Goal: Browse casually

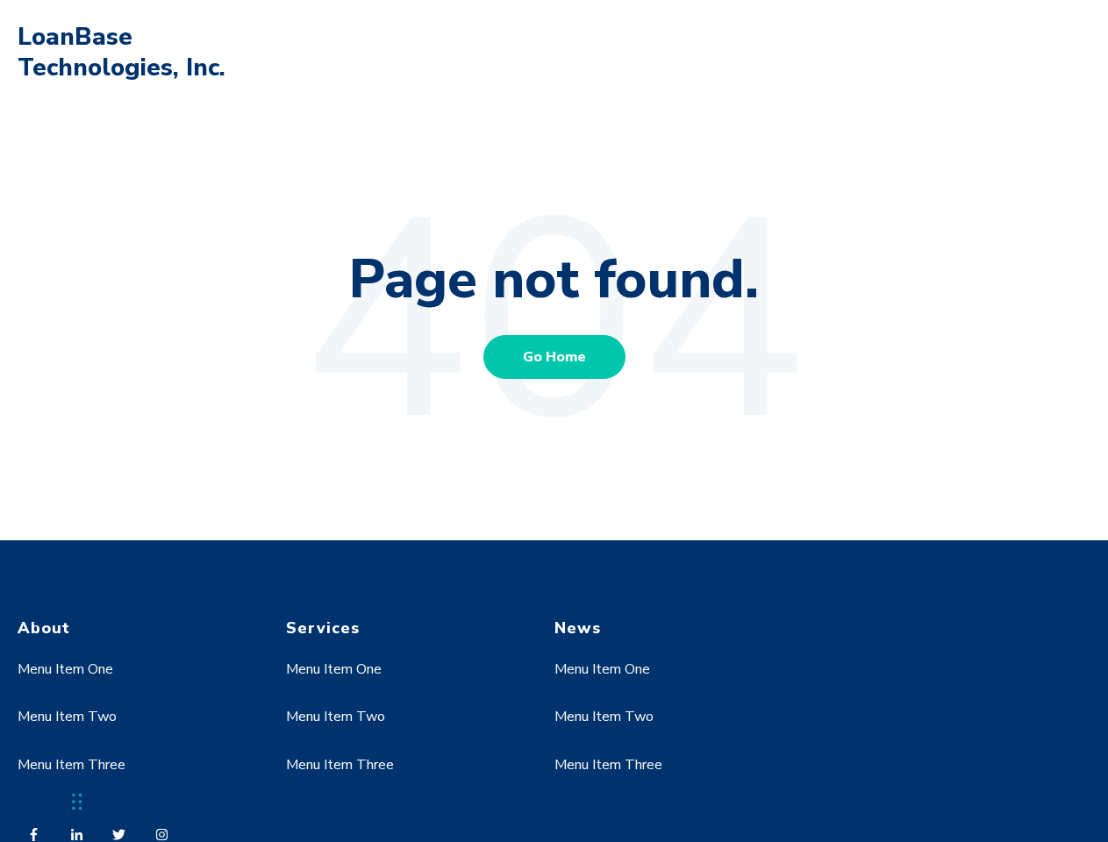
click at [66, 669] on link "Menu Item One" at bounding box center [66, 669] width 96 height 19
click at [66, 717] on link "Menu Item Two" at bounding box center [67, 716] width 99 height 19
click at [334, 669] on link "Menu Item One" at bounding box center [334, 669] width 96 height 19
click at [334, 717] on link "Menu Item Two" at bounding box center [335, 716] width 99 height 19
click at [339, 765] on link "Menu Item Three" at bounding box center [340, 764] width 108 height 19
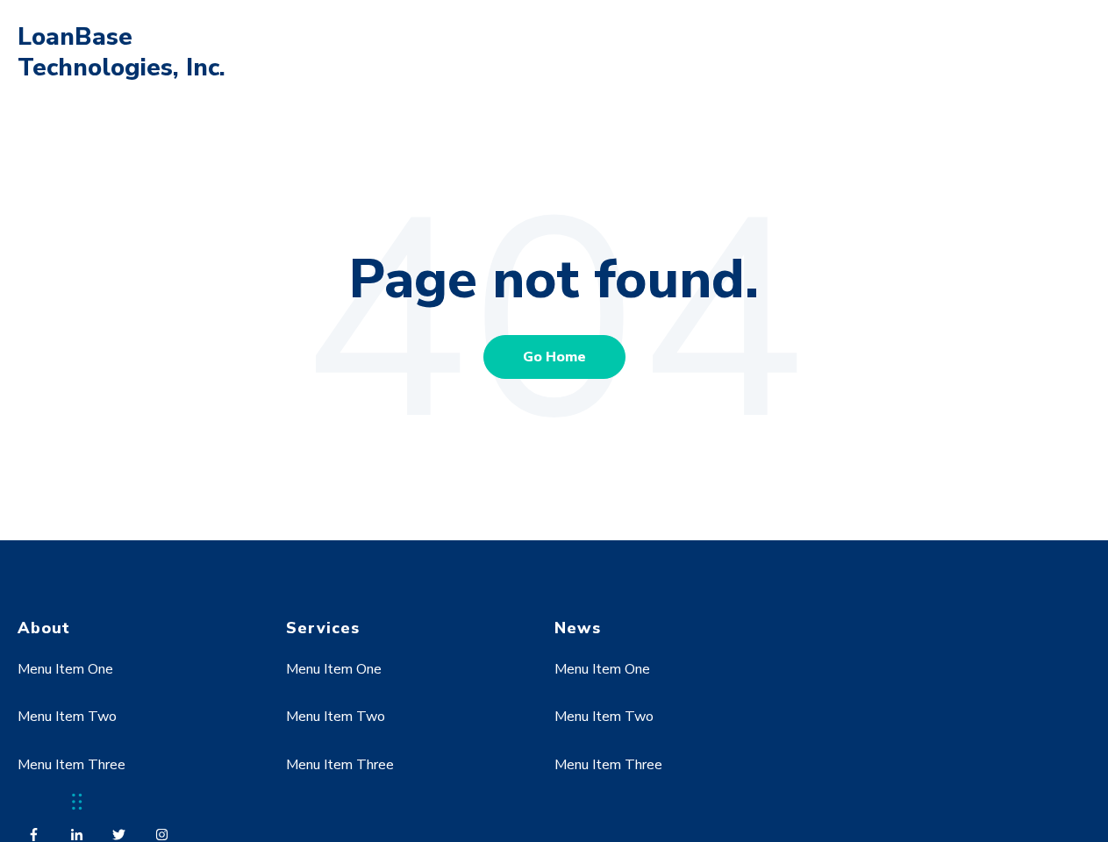
click at [603, 669] on link "Menu Item One" at bounding box center [602, 669] width 96 height 19
click at [603, 717] on link "Menu Item Two" at bounding box center [603, 716] width 99 height 19
click at [608, 765] on link "Menu Item Three" at bounding box center [608, 764] width 108 height 19
click at [77, 802] on div "Chat Widget" at bounding box center [44, 800] width 88 height 84
